Goal: Check status: Check status

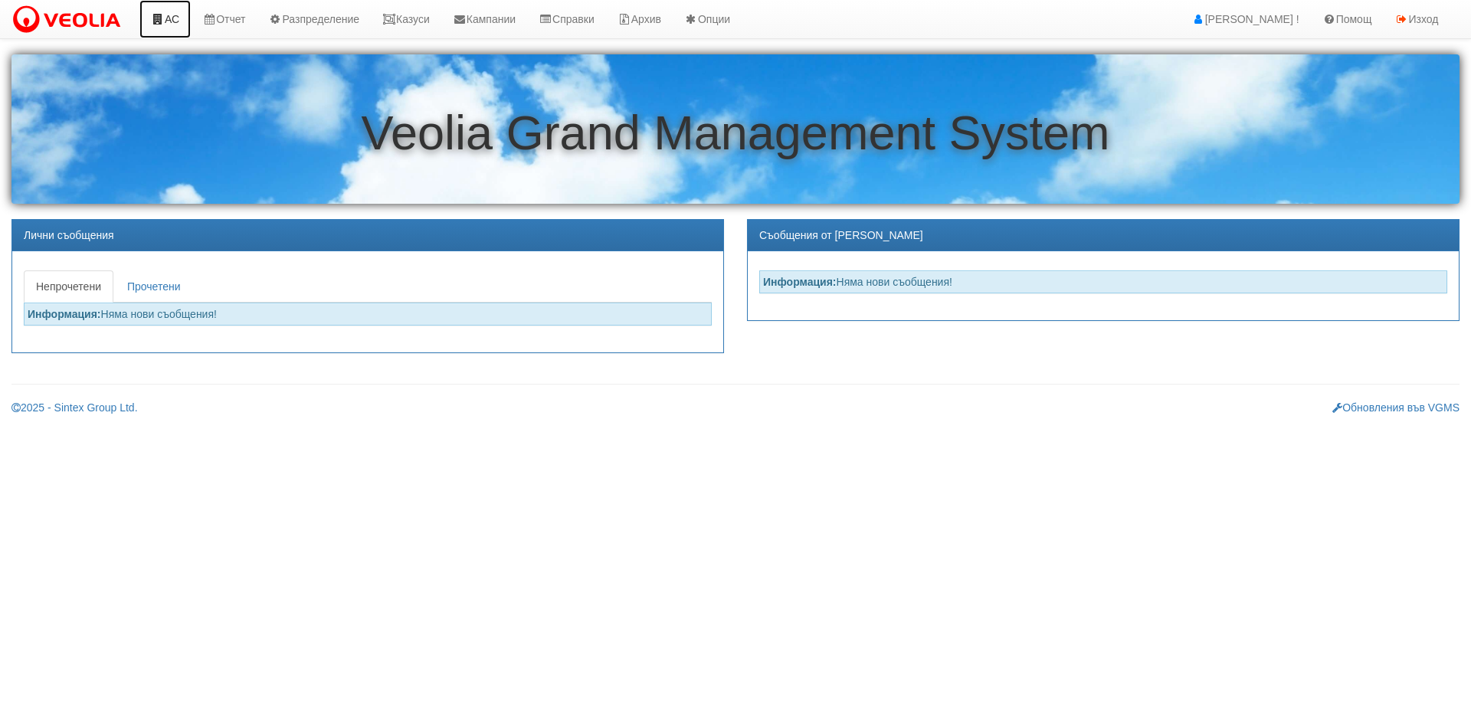
click at [170, 17] on link "АС" at bounding box center [164, 19] width 51 height 38
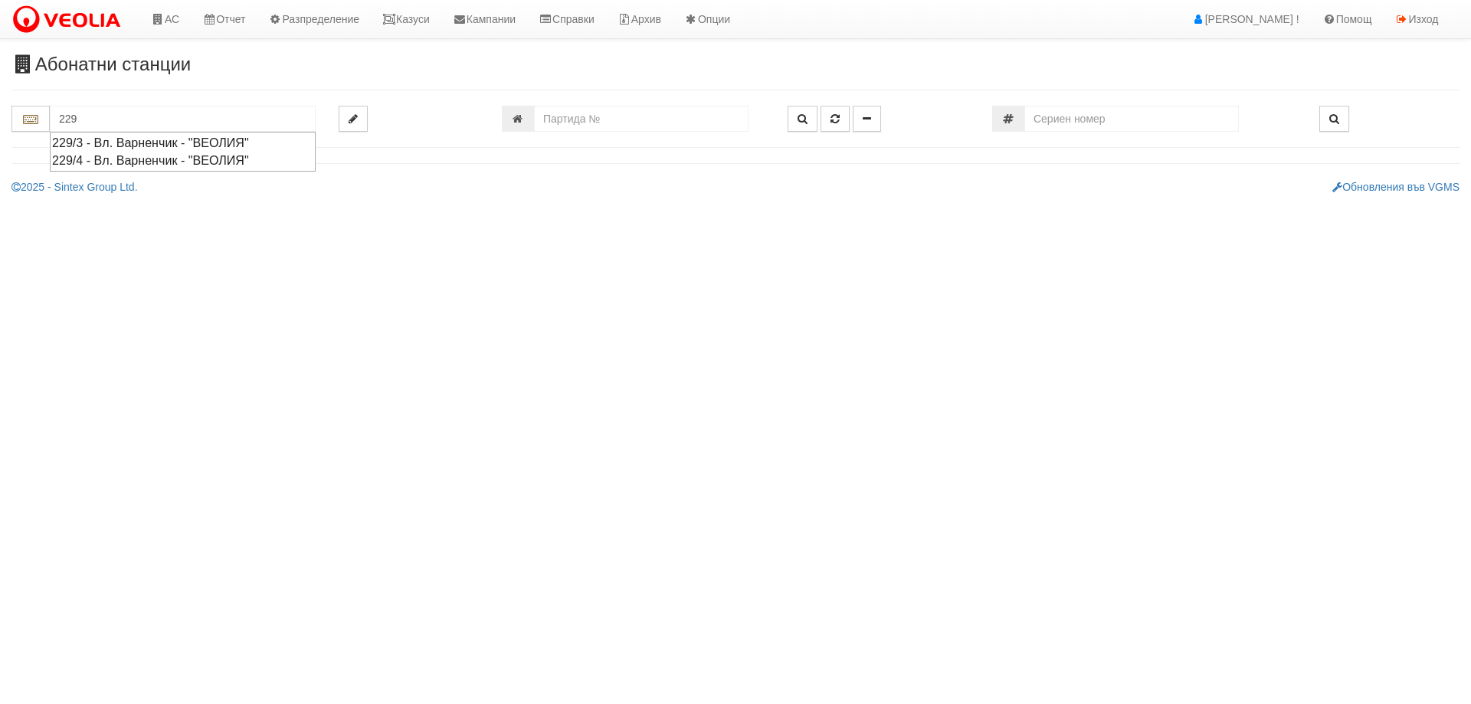
click at [119, 156] on div "229/4 - Вл. Варненчик - "ВЕОЛИЯ"" at bounding box center [182, 161] width 261 height 18
type input "229/4 - Вл. Варненчик - "ВЕОЛИЯ""
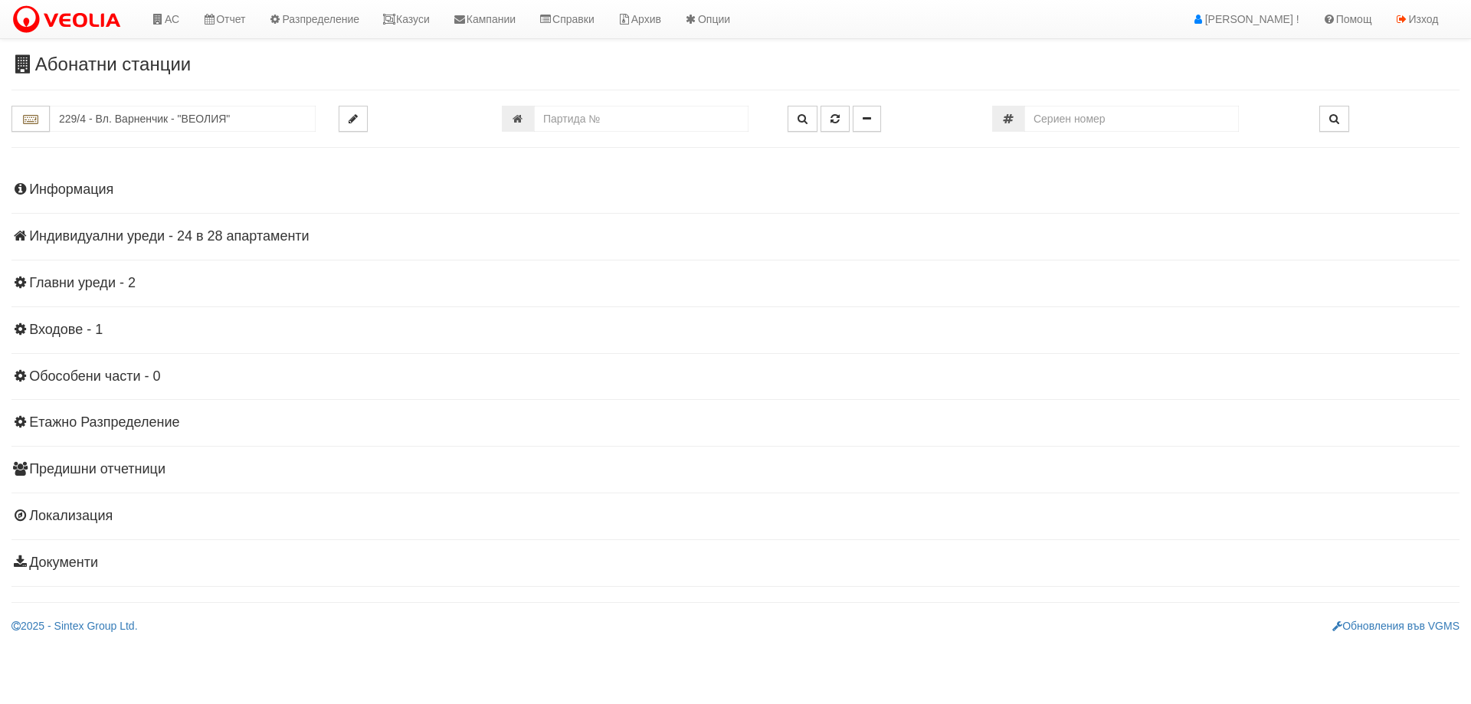
click at [106, 234] on h4 "Индивидуални уреди - 24 в 28 апартаменти" at bounding box center [735, 236] width 1448 height 15
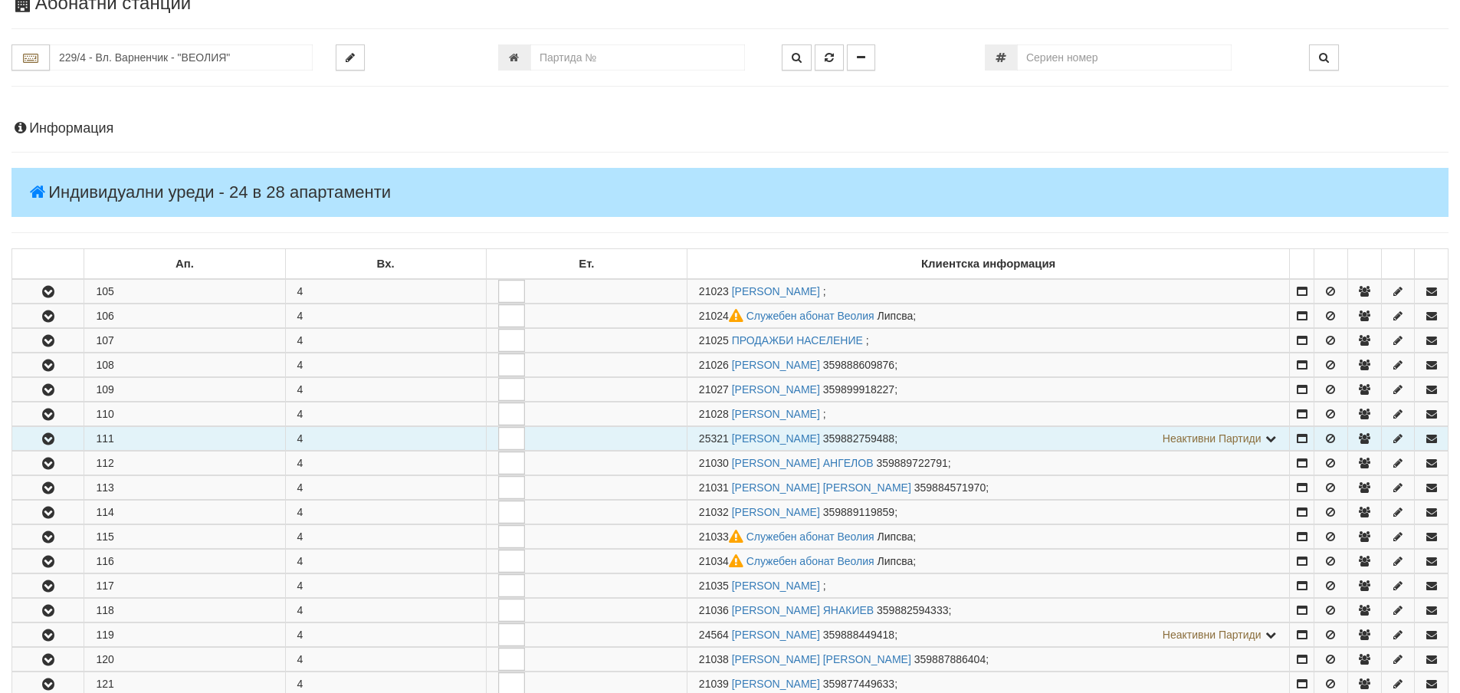
scroll to position [153, 0]
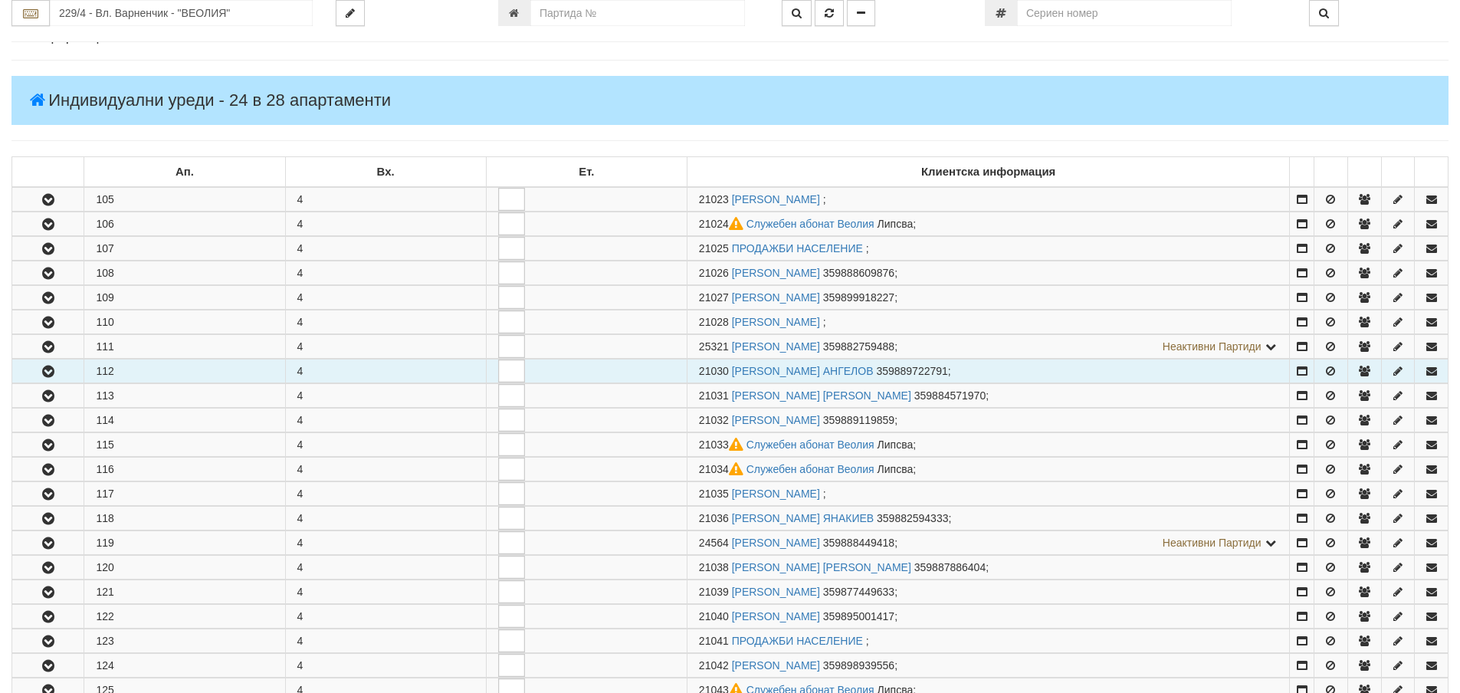
click at [63, 378] on button "button" at bounding box center [47, 370] width 71 height 23
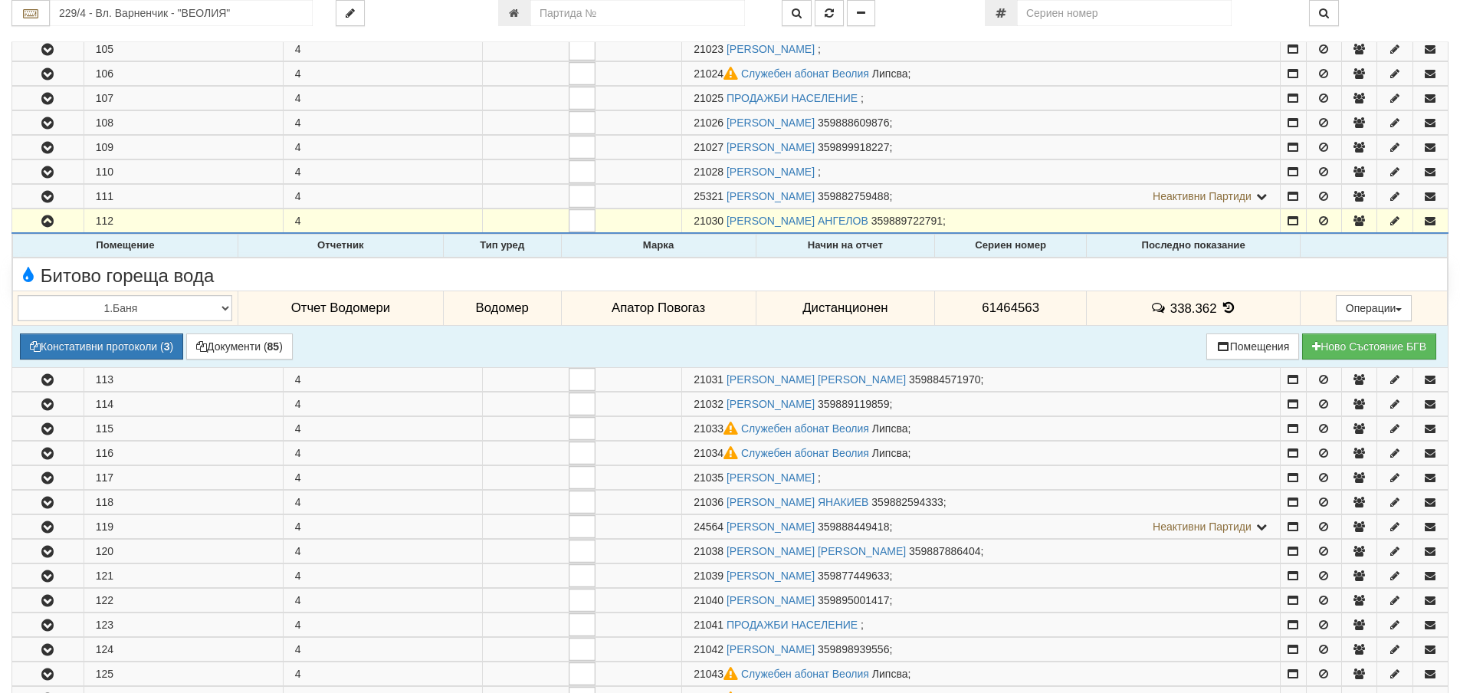
scroll to position [306, 0]
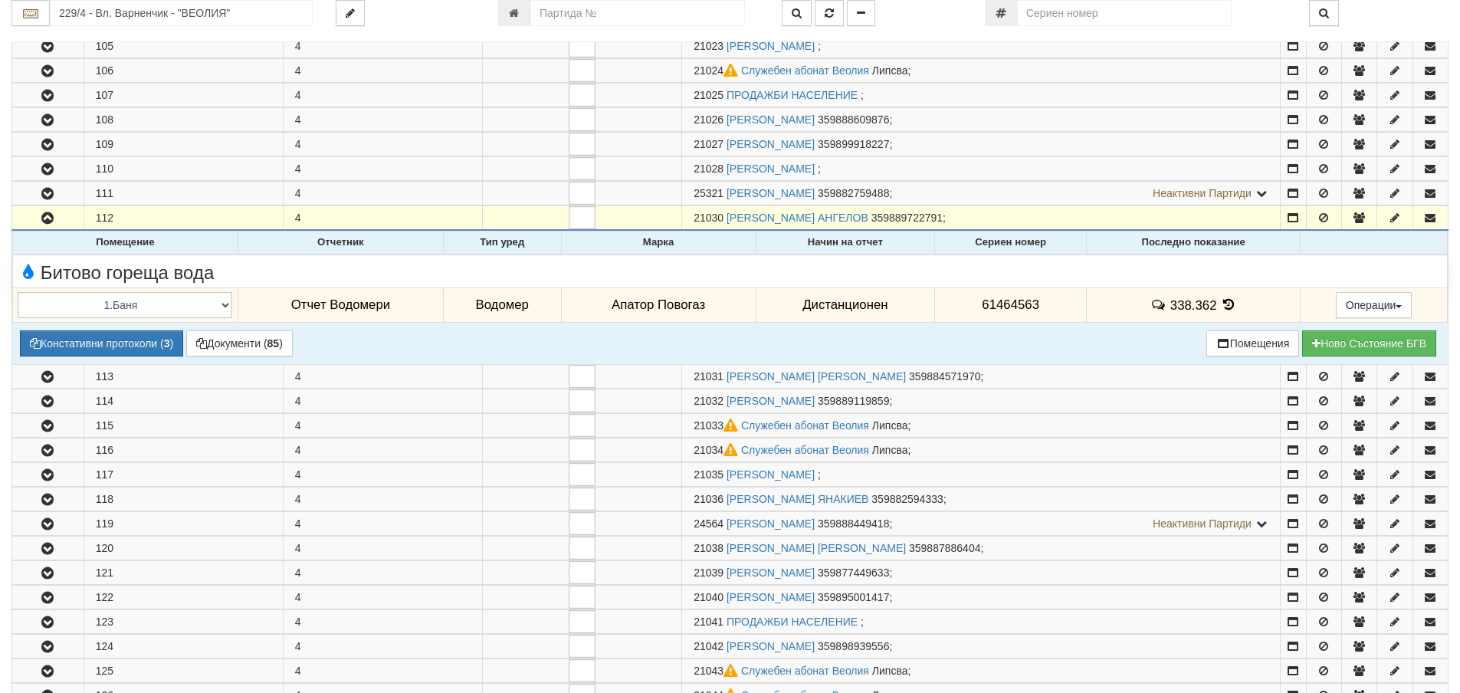
click at [1227, 300] on icon at bounding box center [1228, 304] width 17 height 13
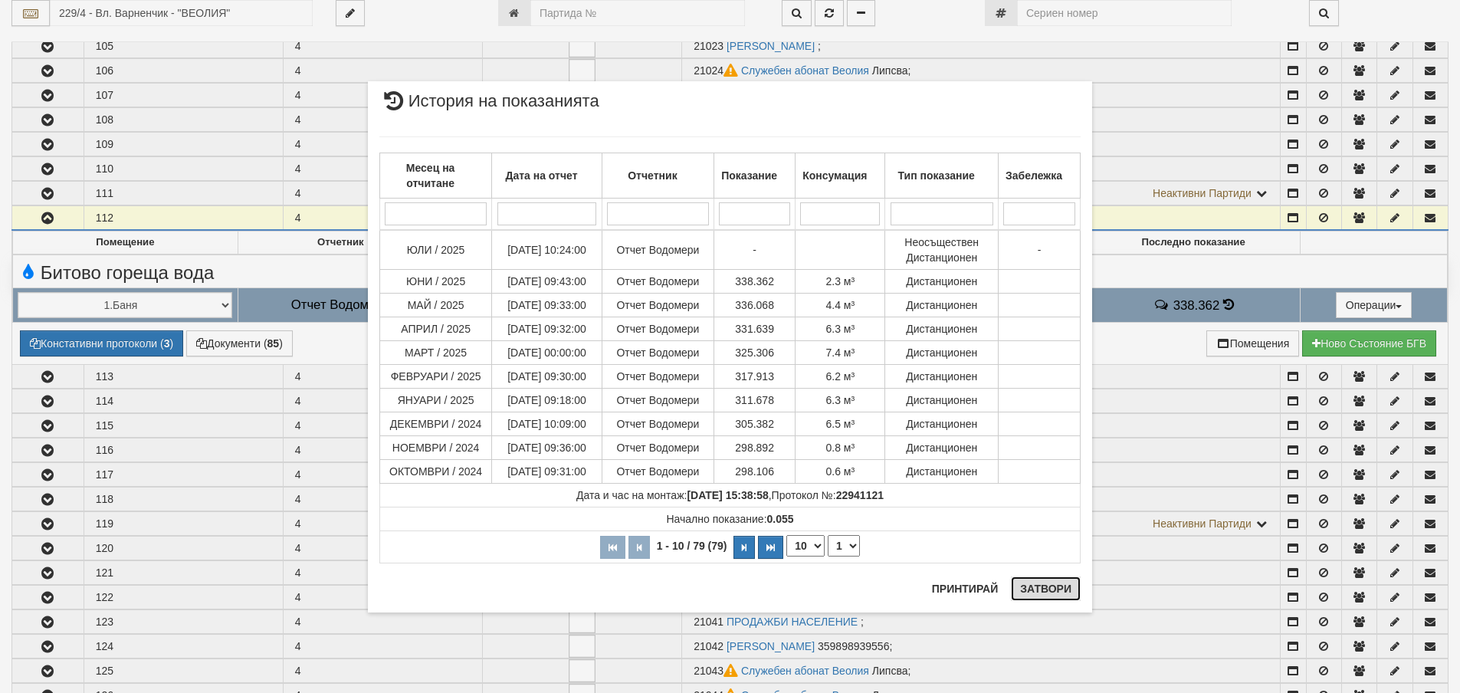
click at [1047, 585] on button "Затвори" at bounding box center [1046, 588] width 70 height 25
